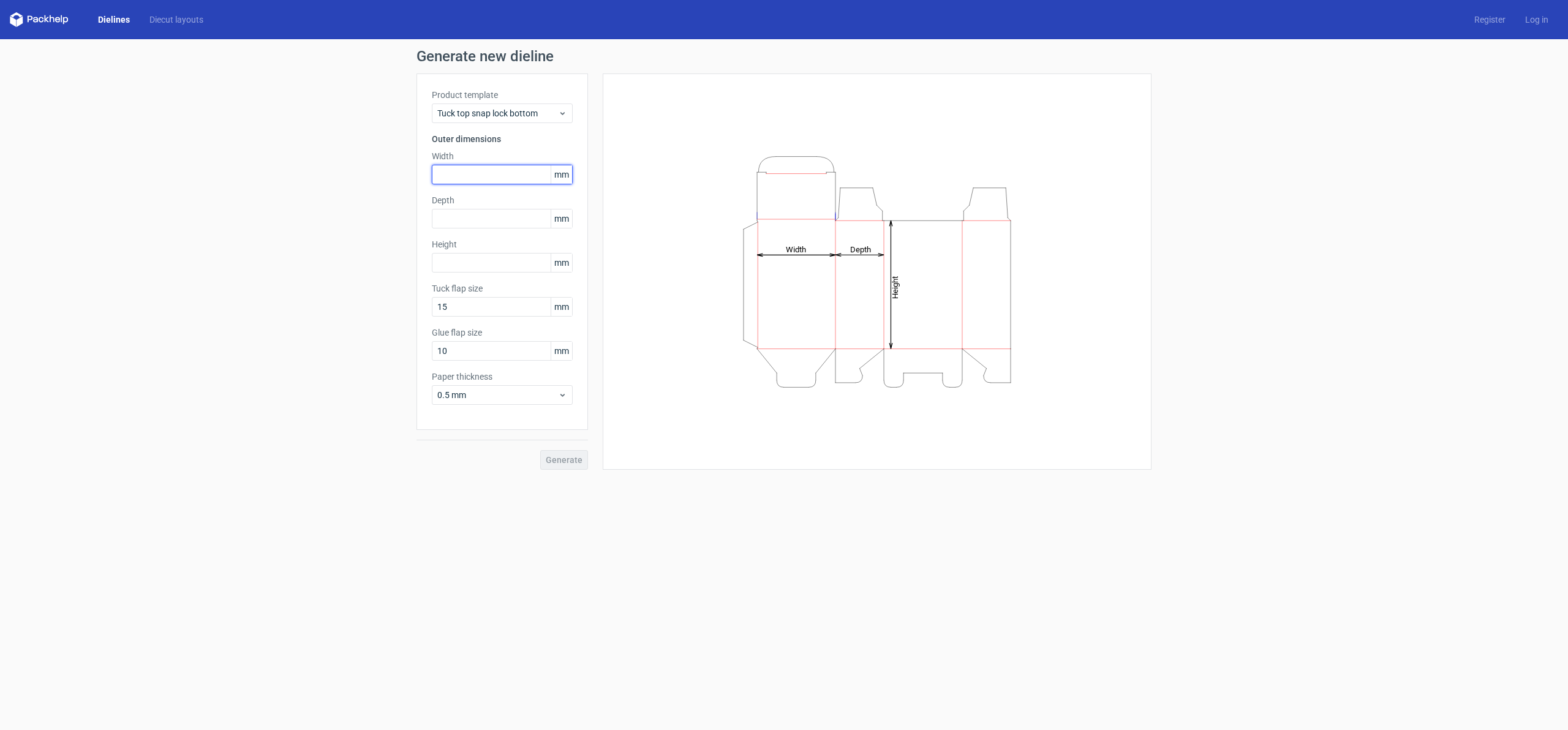
click at [495, 171] on input "text" at bounding box center [502, 174] width 141 height 20
type input "120"
type input "1"
type input "75"
click at [475, 287] on label "Tuck flap size" at bounding box center [502, 288] width 141 height 12
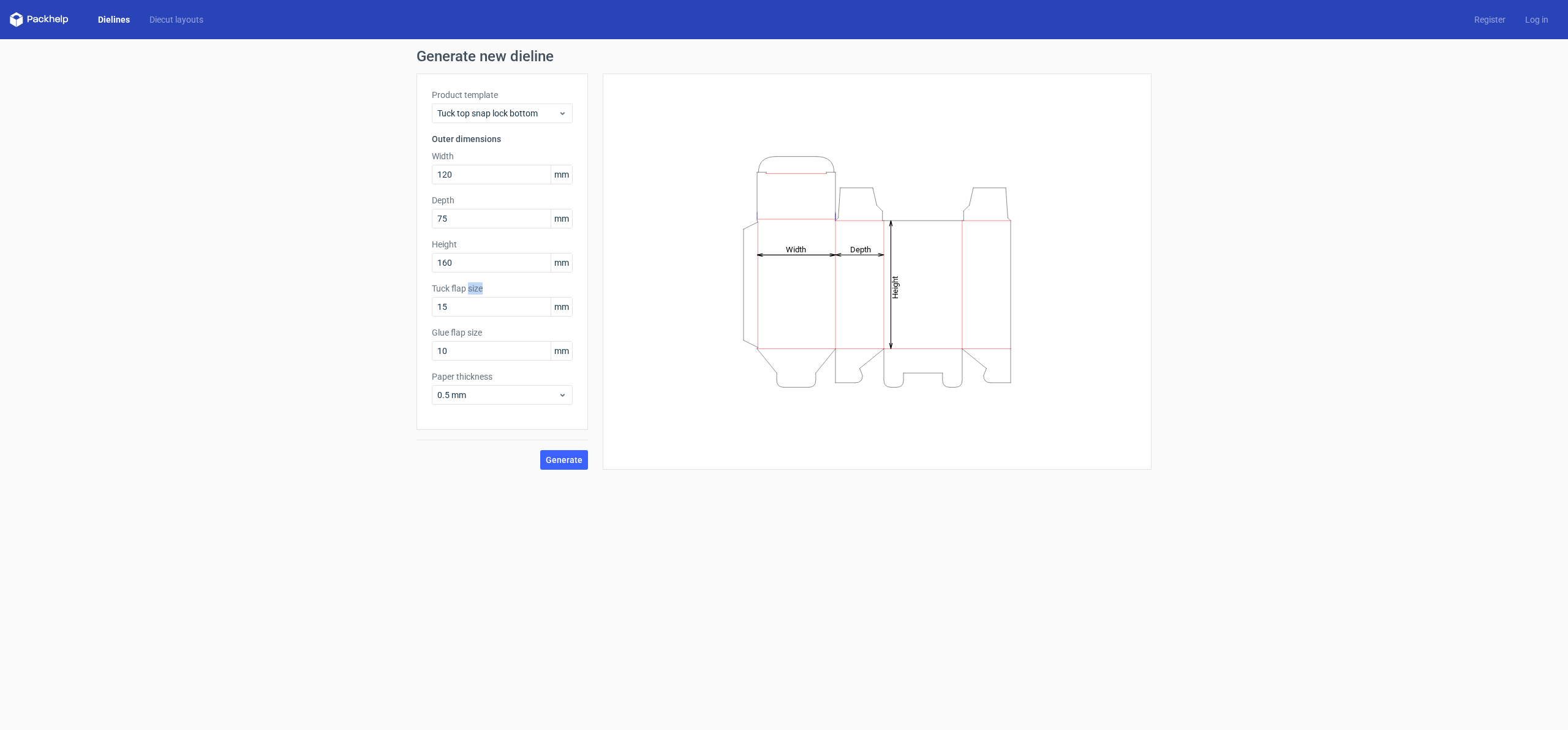
click at [475, 287] on label "Tuck flap size" at bounding box center [502, 288] width 141 height 12
copy label "Tuck flap size"
click at [463, 307] on input "15" at bounding box center [502, 306] width 141 height 20
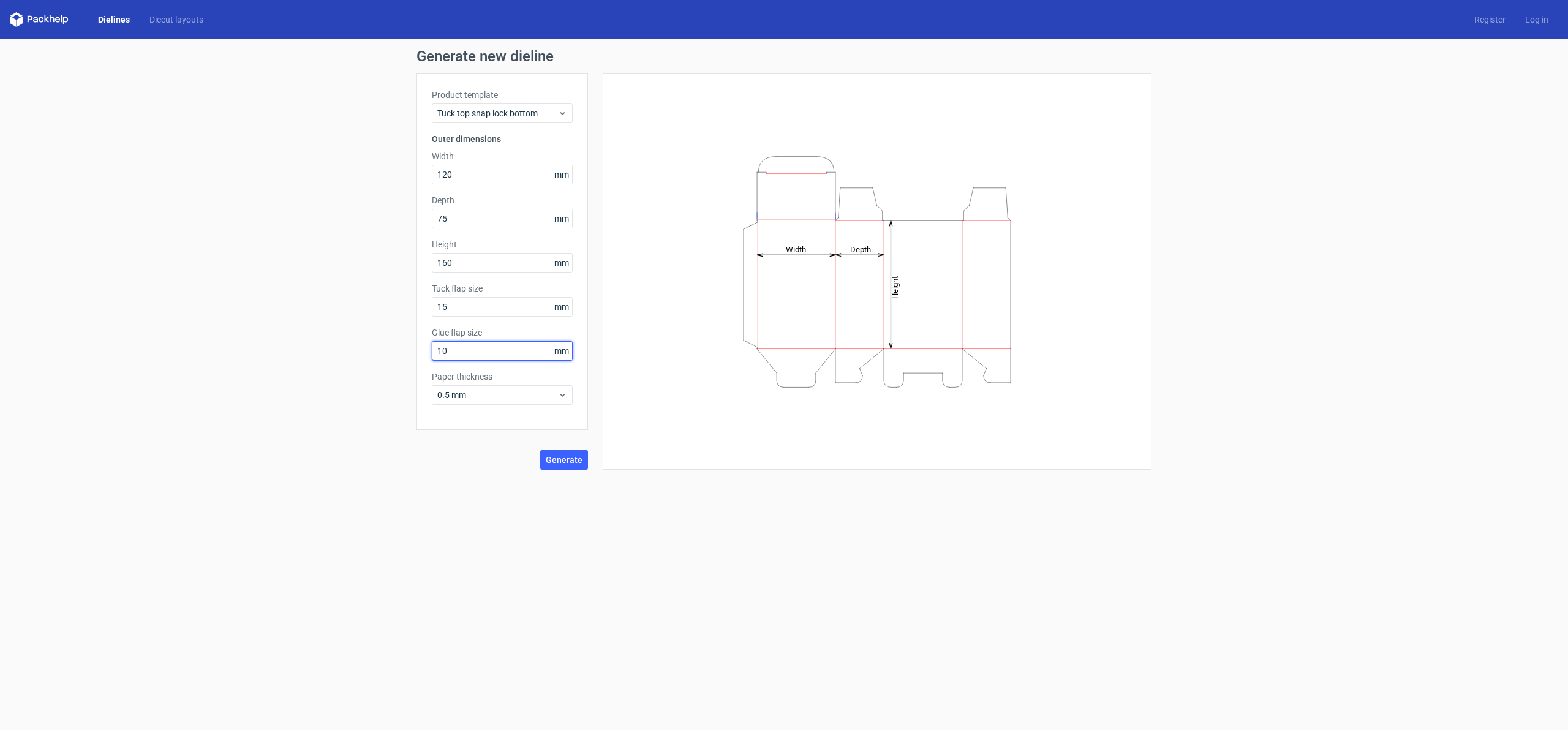
click at [491, 355] on input "10" at bounding box center [502, 351] width 141 height 20
click at [580, 455] on span "Generate" at bounding box center [564, 460] width 37 height 9
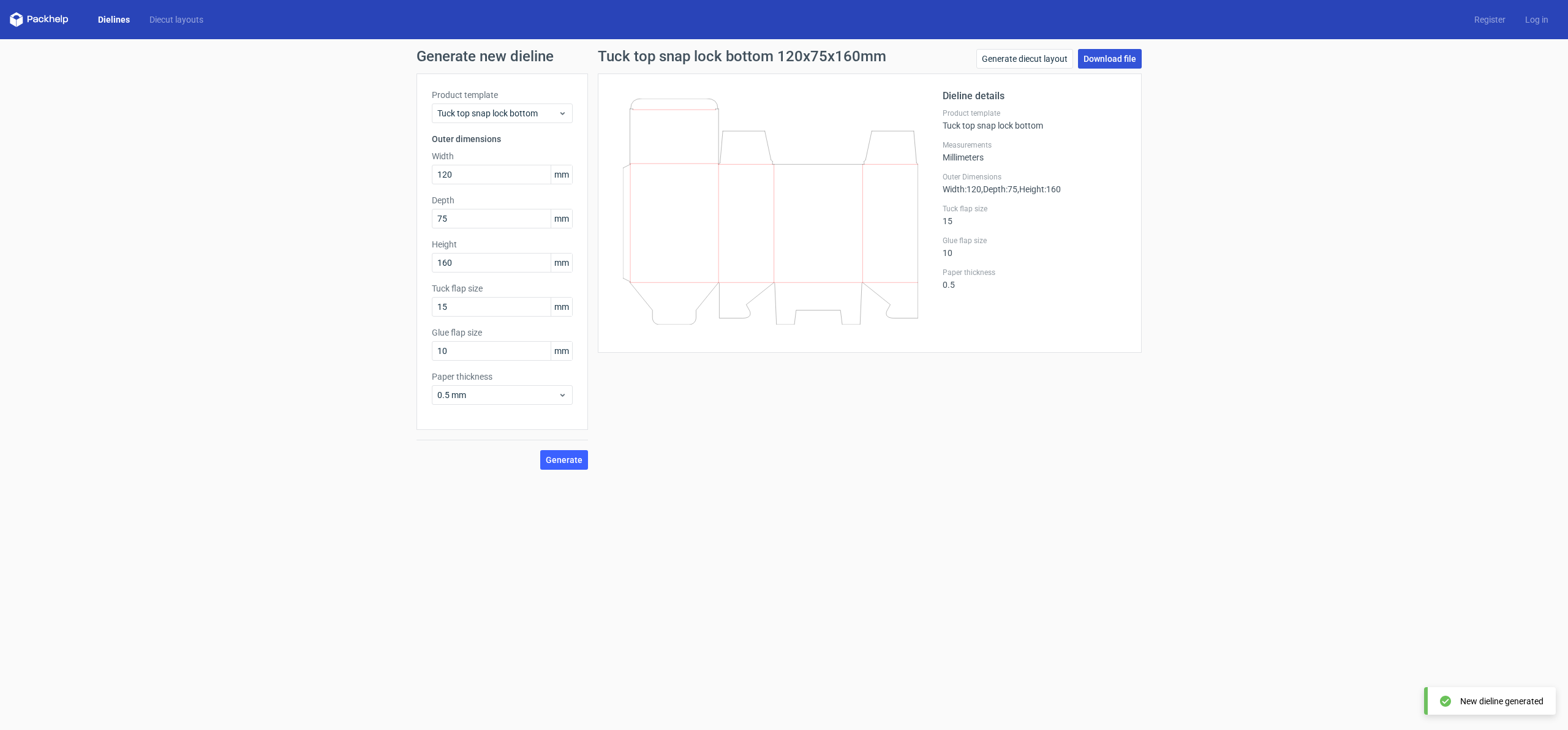
click at [1089, 51] on link "Download file" at bounding box center [1110, 58] width 64 height 20
drag, startPoint x: 461, startPoint y: 261, endPoint x: 419, endPoint y: 260, distance: 42.0
click at [419, 260] on div "Product template Tuck top snap lock bottom Outer dimensions Width 120 mm Depth …" at bounding box center [502, 252] width 171 height 356
type input "150"
click at [560, 455] on span "Generate" at bounding box center [564, 460] width 37 height 9
